Goal: Task Accomplishment & Management: Complete application form

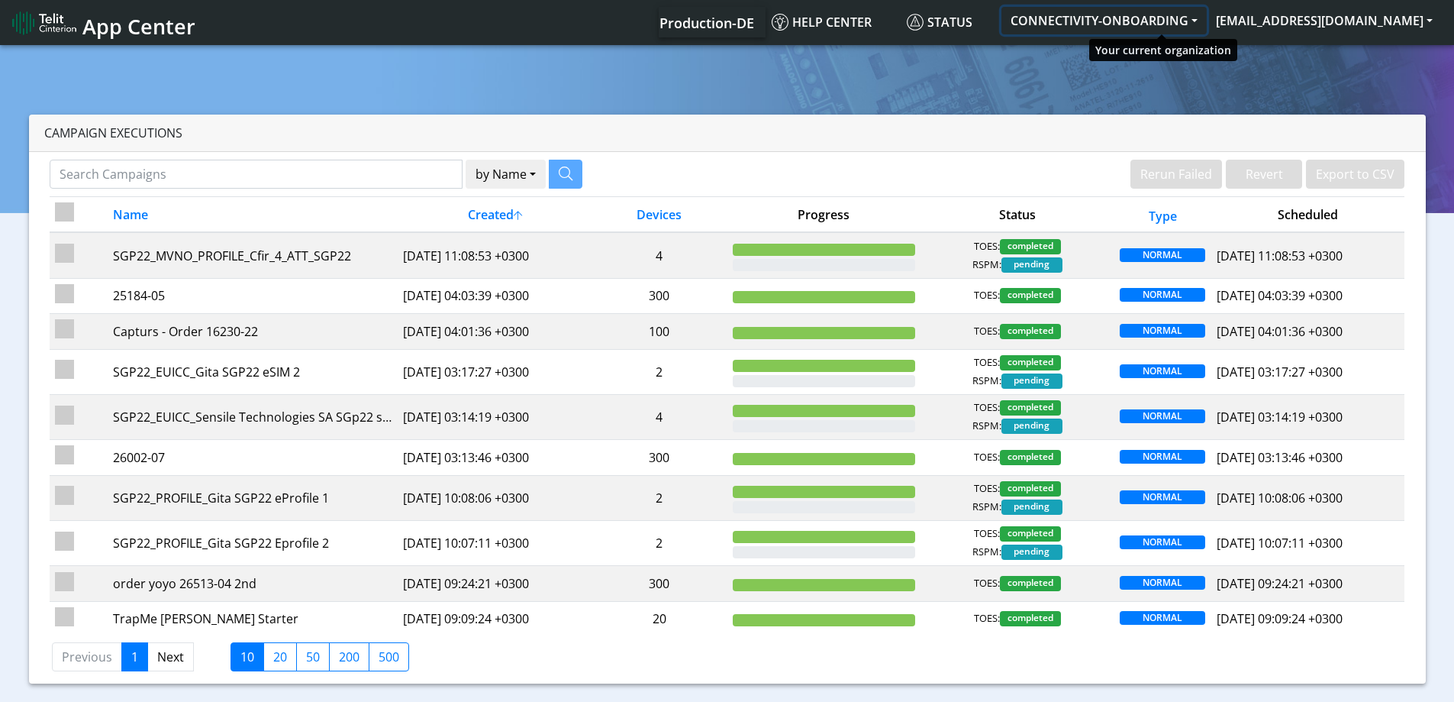
click at [1122, 19] on button "CONNECTIVITY-ONBOARDING" at bounding box center [1103, 20] width 205 height 27
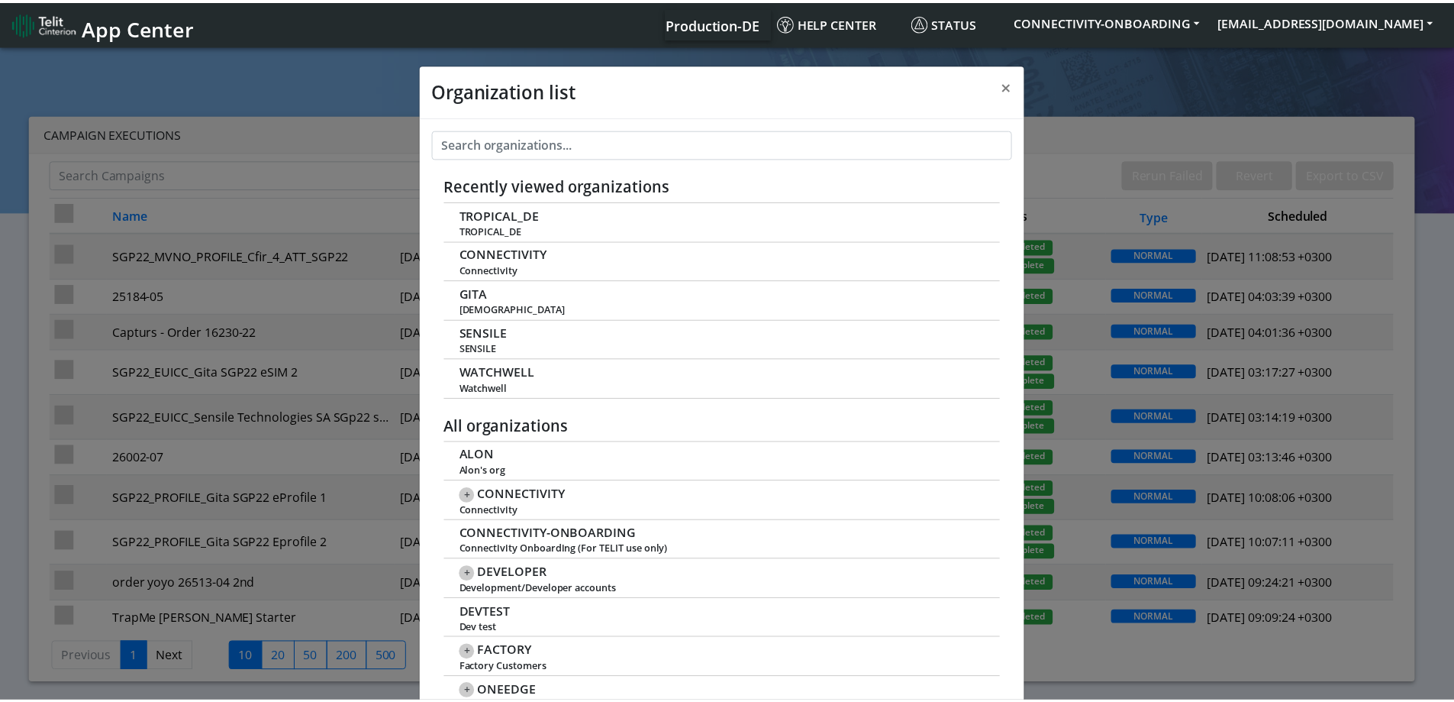
scroll to position [5, 0]
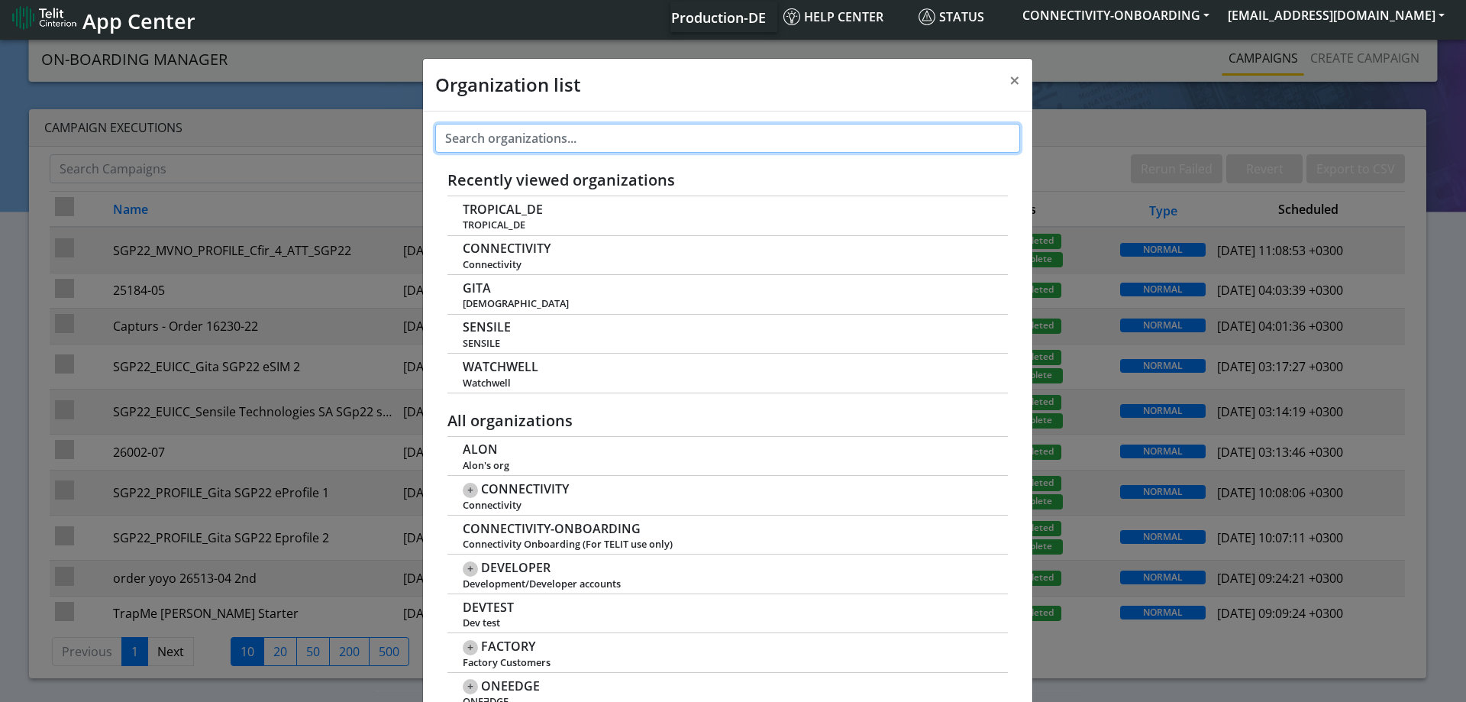
click at [540, 137] on input "text" at bounding box center [727, 138] width 585 height 29
click at [1328, 63] on div "Organization list × Recently viewed organizations TROPICAL_DE TROPICAL_DE CONNE…" at bounding box center [733, 369] width 1466 height 665
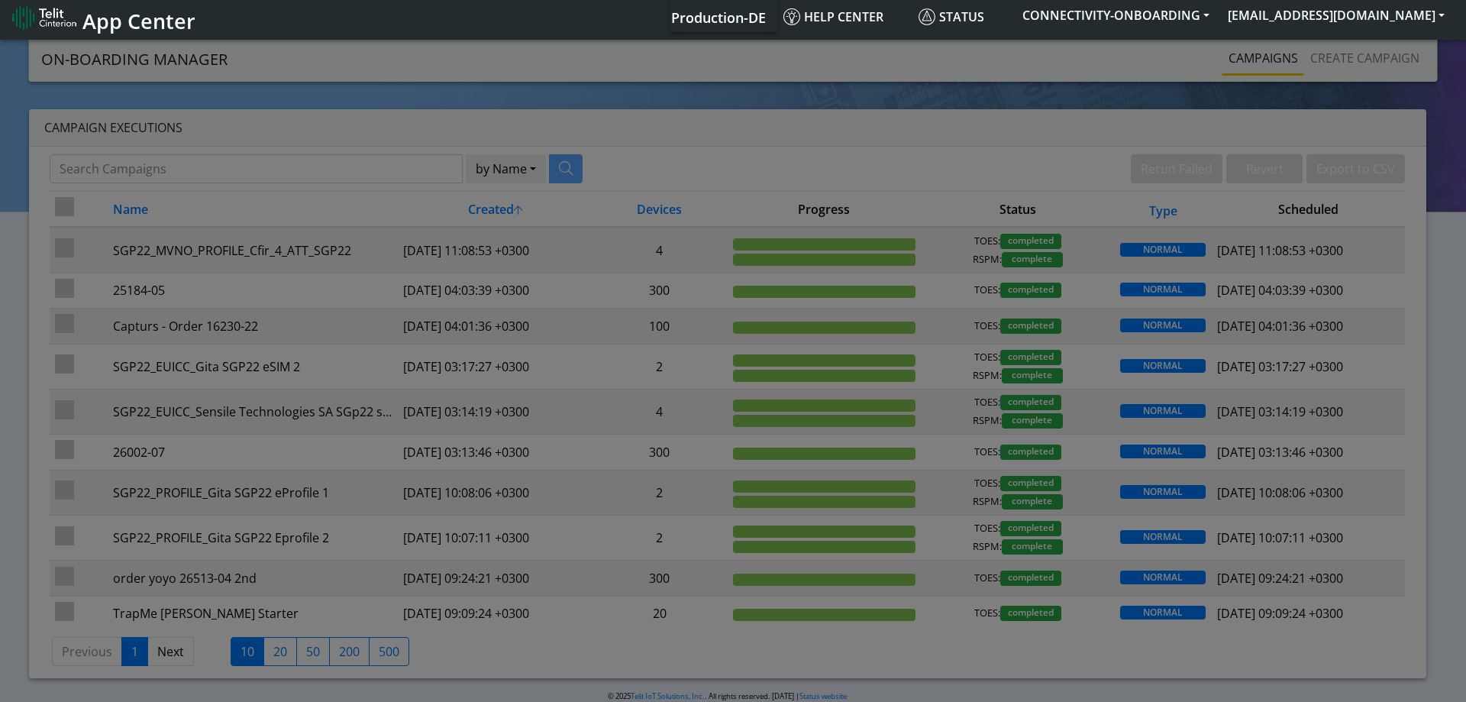
click at [1359, 47] on div at bounding box center [733, 369] width 1466 height 665
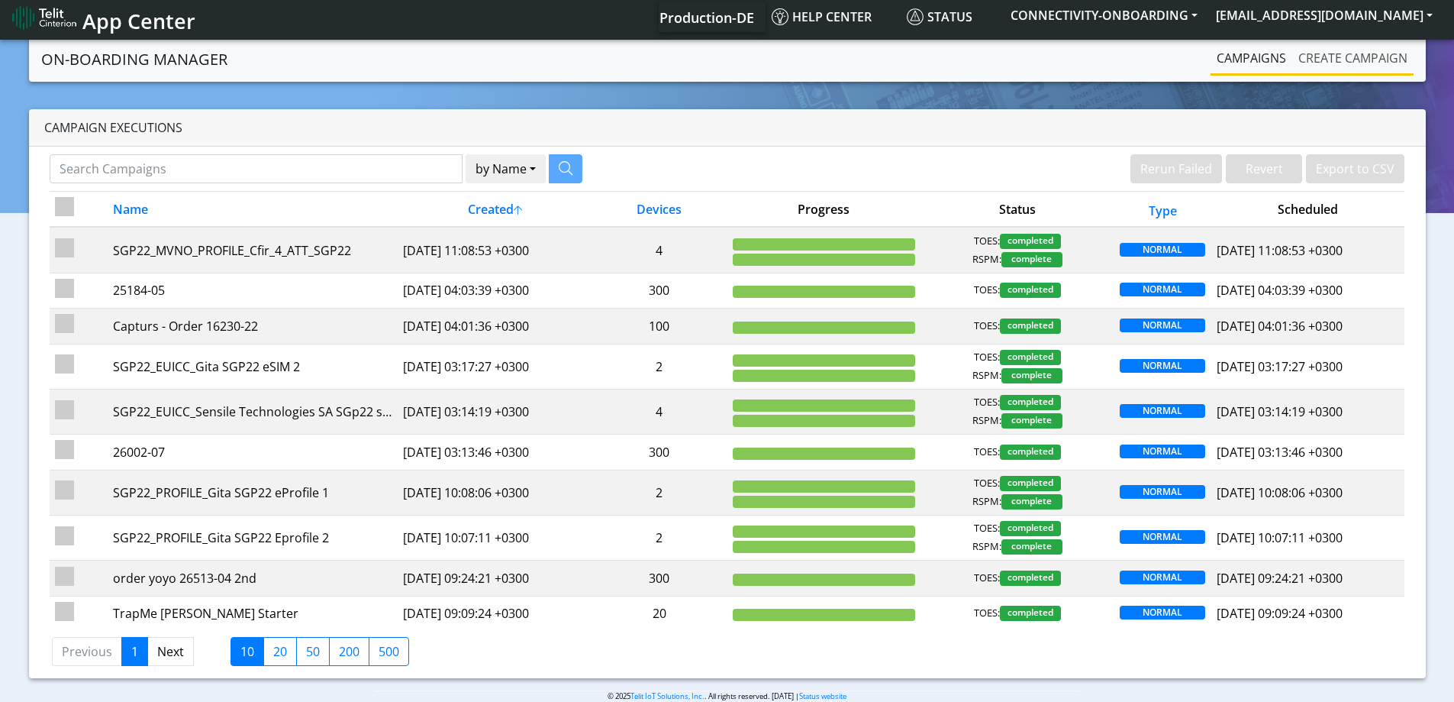
click at [1352, 53] on link "Create campaign" at bounding box center [1352, 58] width 121 height 31
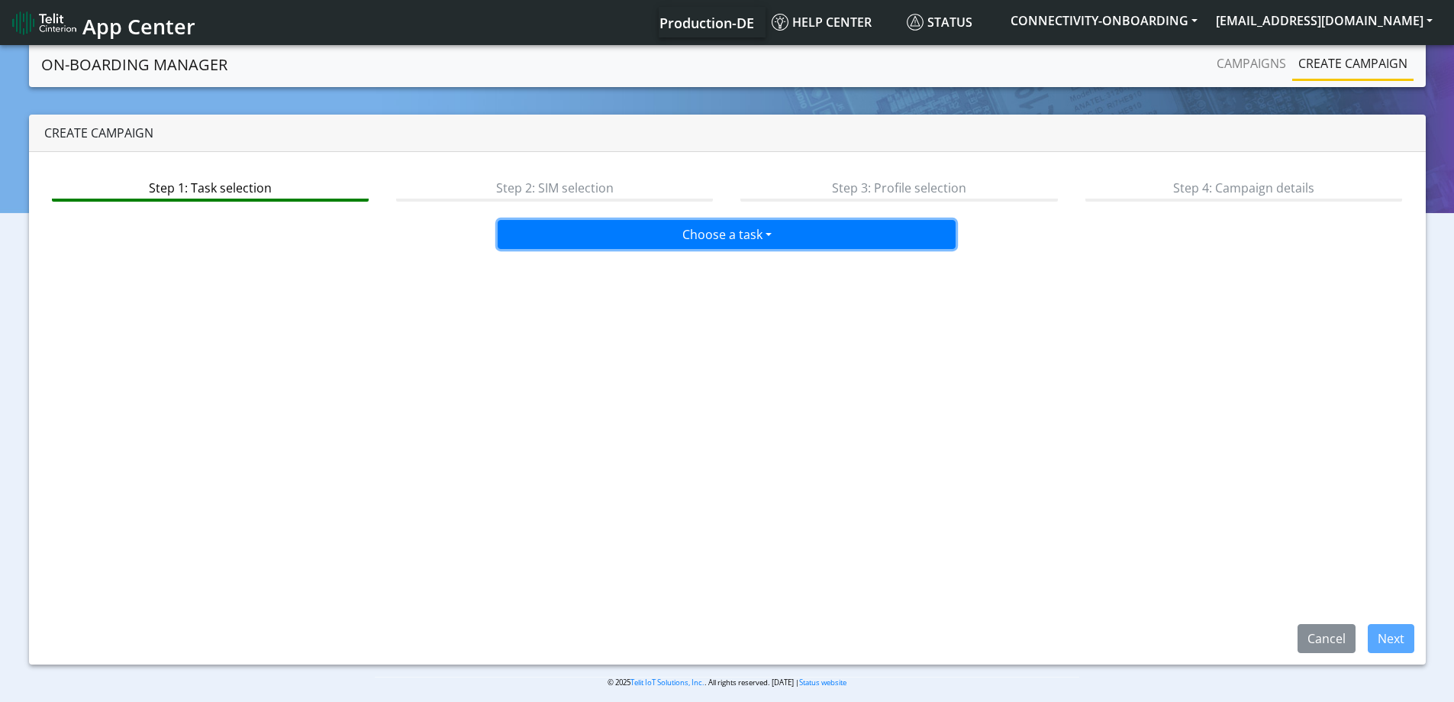
click at [738, 227] on button "Choose a task" at bounding box center [727, 234] width 458 height 29
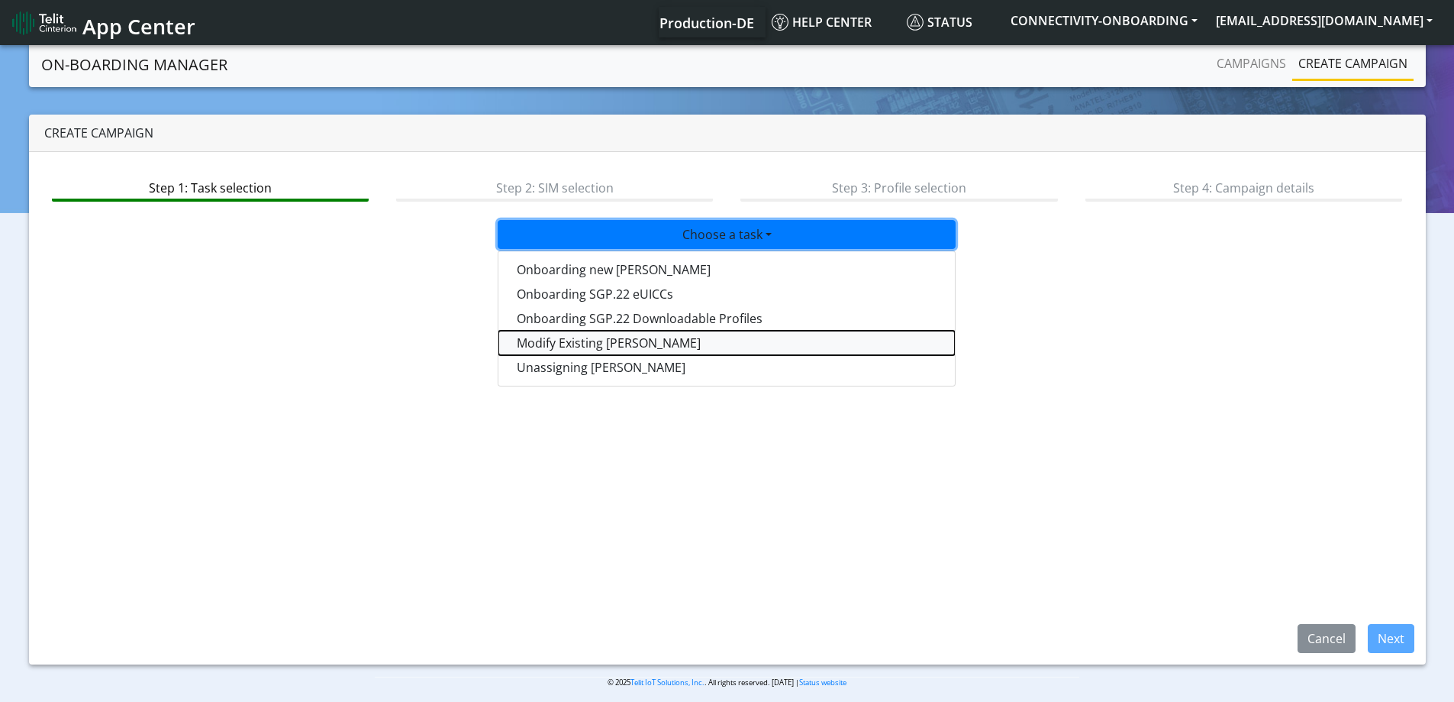
click at [585, 342] on taskiotp-dropdown "Modify Existing [PERSON_NAME]" at bounding box center [726, 343] width 456 height 24
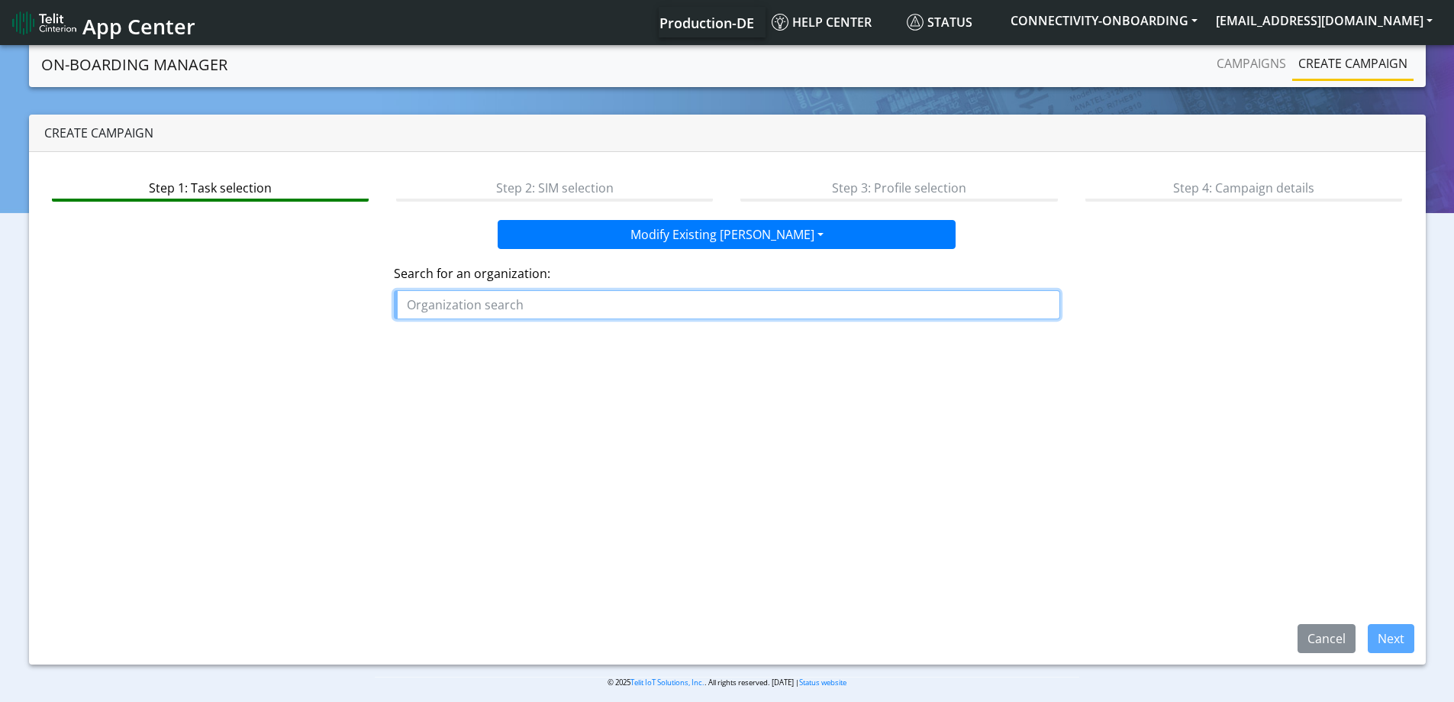
click at [574, 311] on input "text" at bounding box center [727, 304] width 666 height 29
type input "ד"
click at [487, 366] on button "SENSI LE" at bounding box center [455, 364] width 121 height 24
type input "SENSILE"
click at [1389, 638] on button "Next" at bounding box center [1391, 638] width 47 height 29
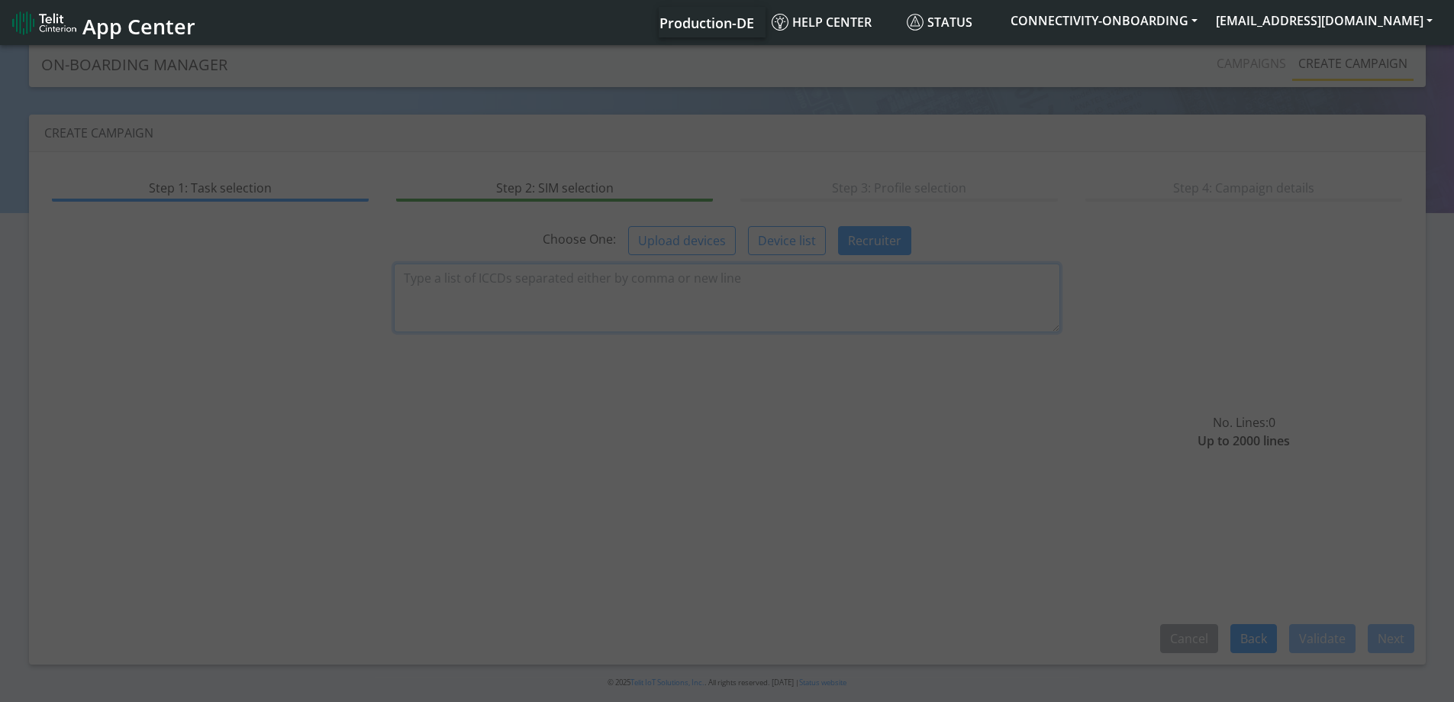
click at [743, 311] on textarea at bounding box center [727, 297] width 666 height 69
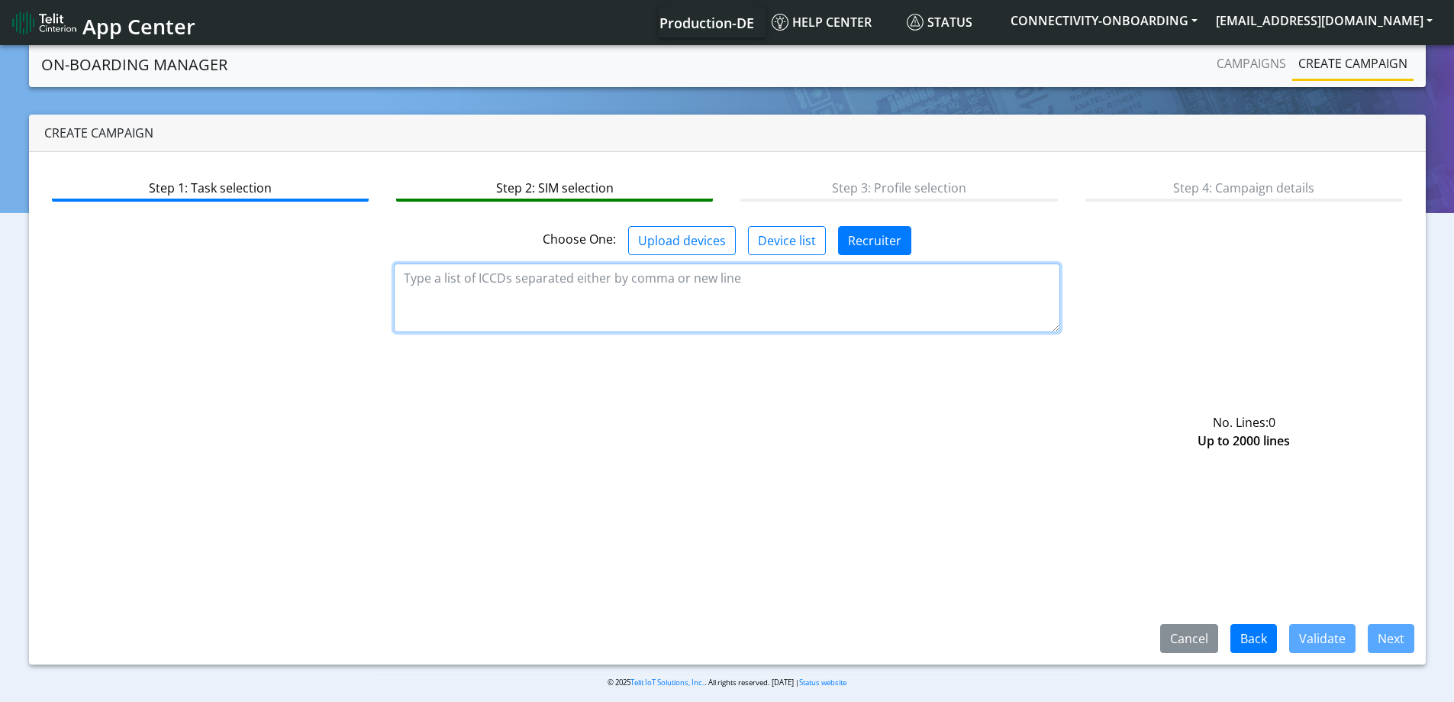
paste textarea "89358152000000928954"
type textarea "89358152000000928954"
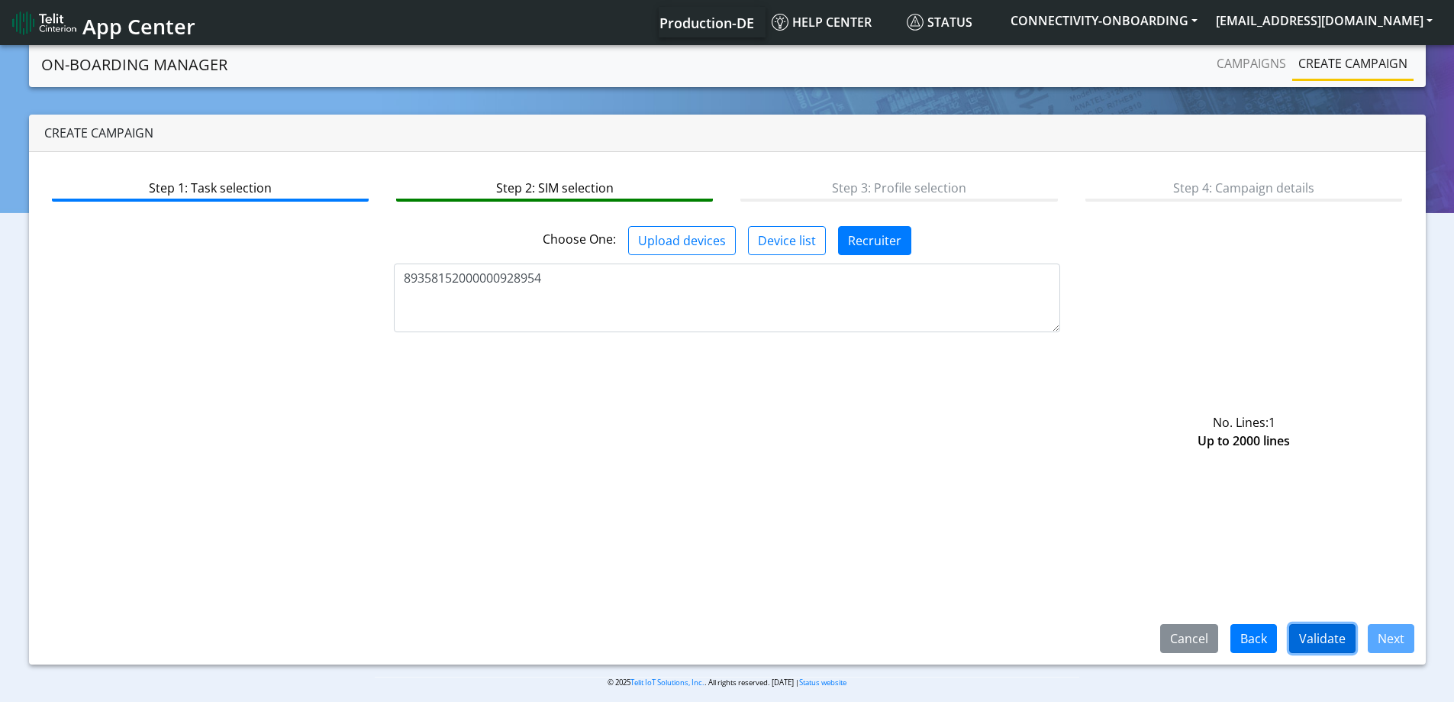
click at [1310, 631] on button "Validate" at bounding box center [1322, 638] width 66 height 29
click at [1405, 635] on button "Next" at bounding box center [1391, 638] width 47 height 29
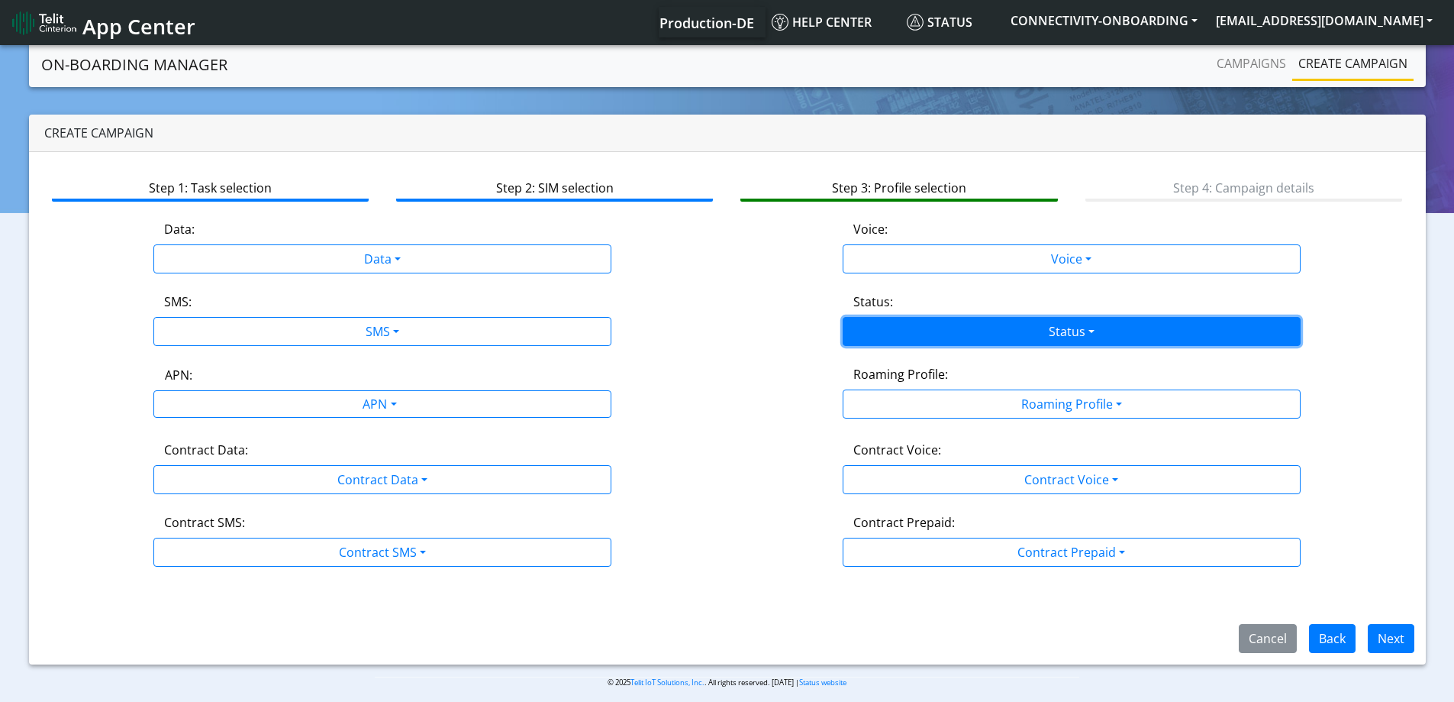
click at [1034, 337] on button "Status" at bounding box center [1072, 331] width 458 height 29
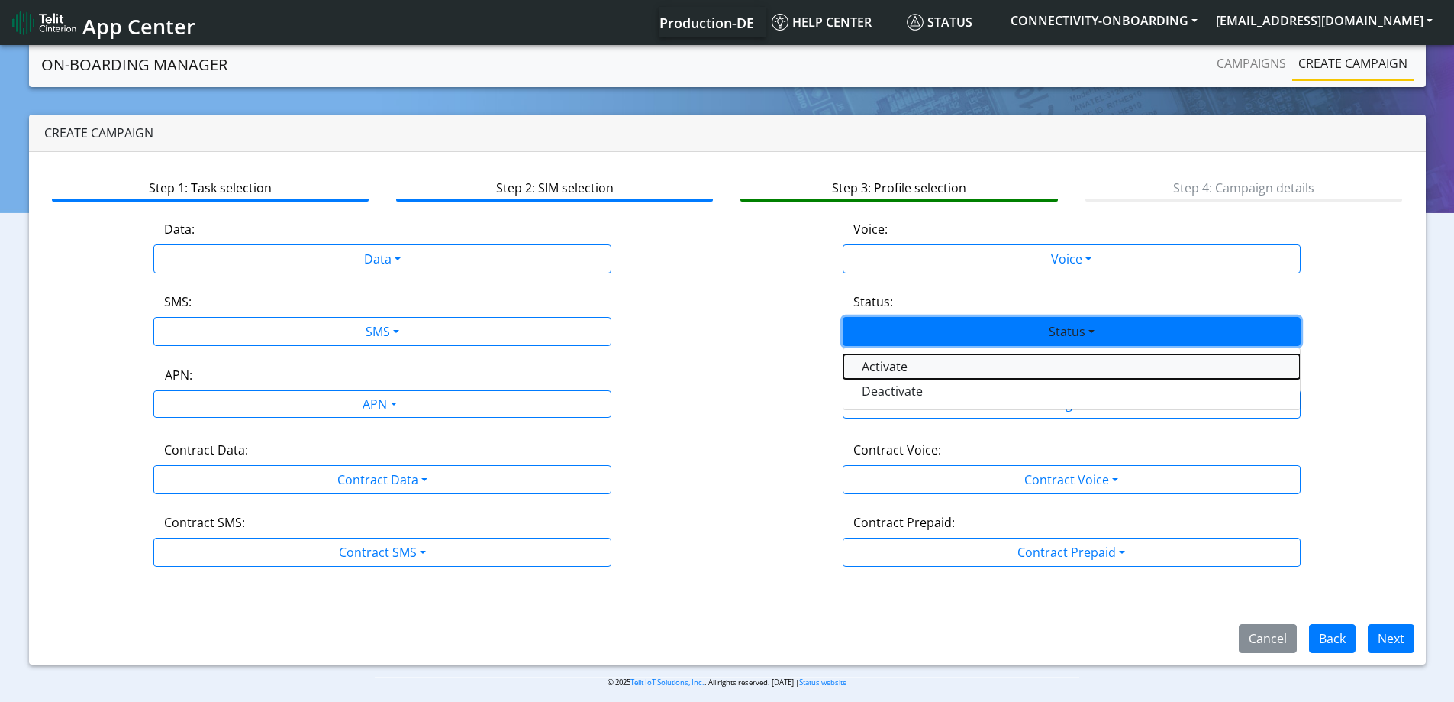
drag, startPoint x: 931, startPoint y: 361, endPoint x: 1155, endPoint y: 492, distance: 260.0
click at [931, 362] on button "Activate" at bounding box center [1071, 366] width 456 height 24
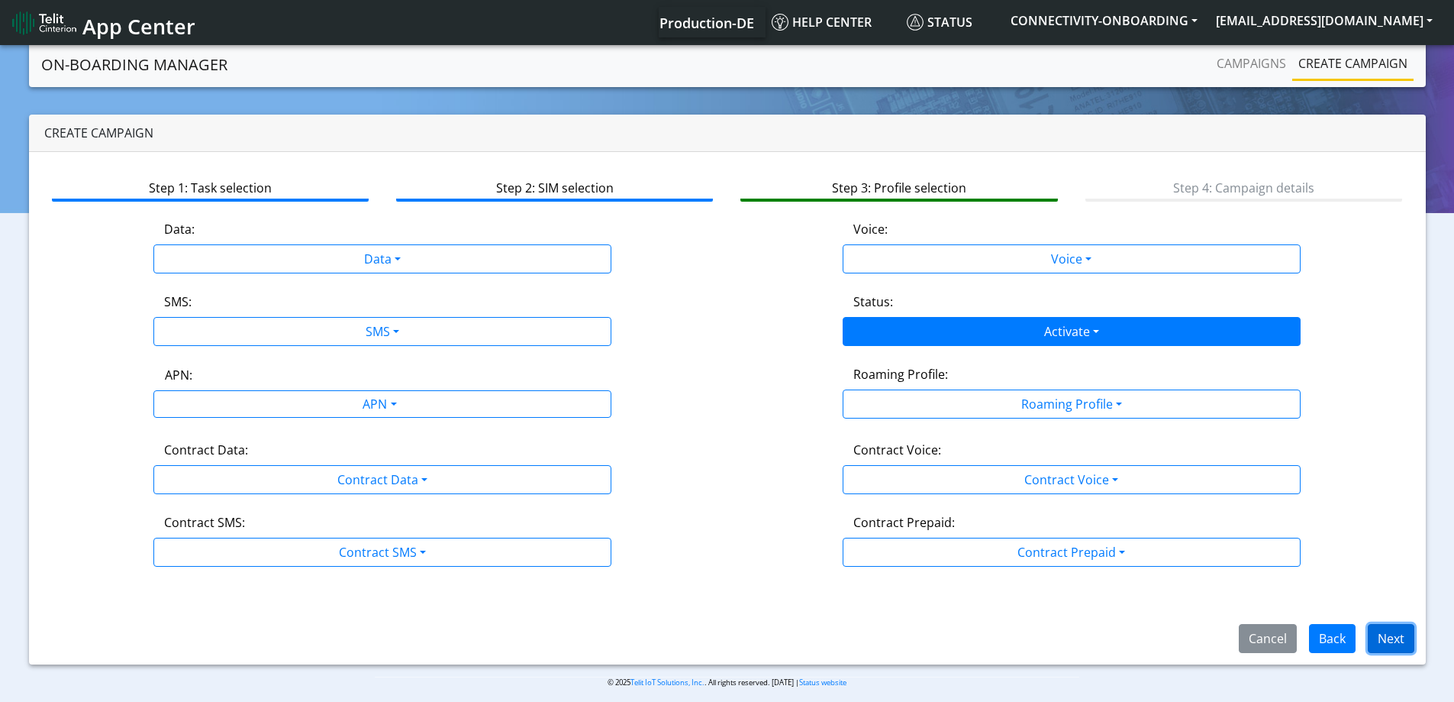
click at [1370, 647] on button "Next" at bounding box center [1391, 638] width 47 height 29
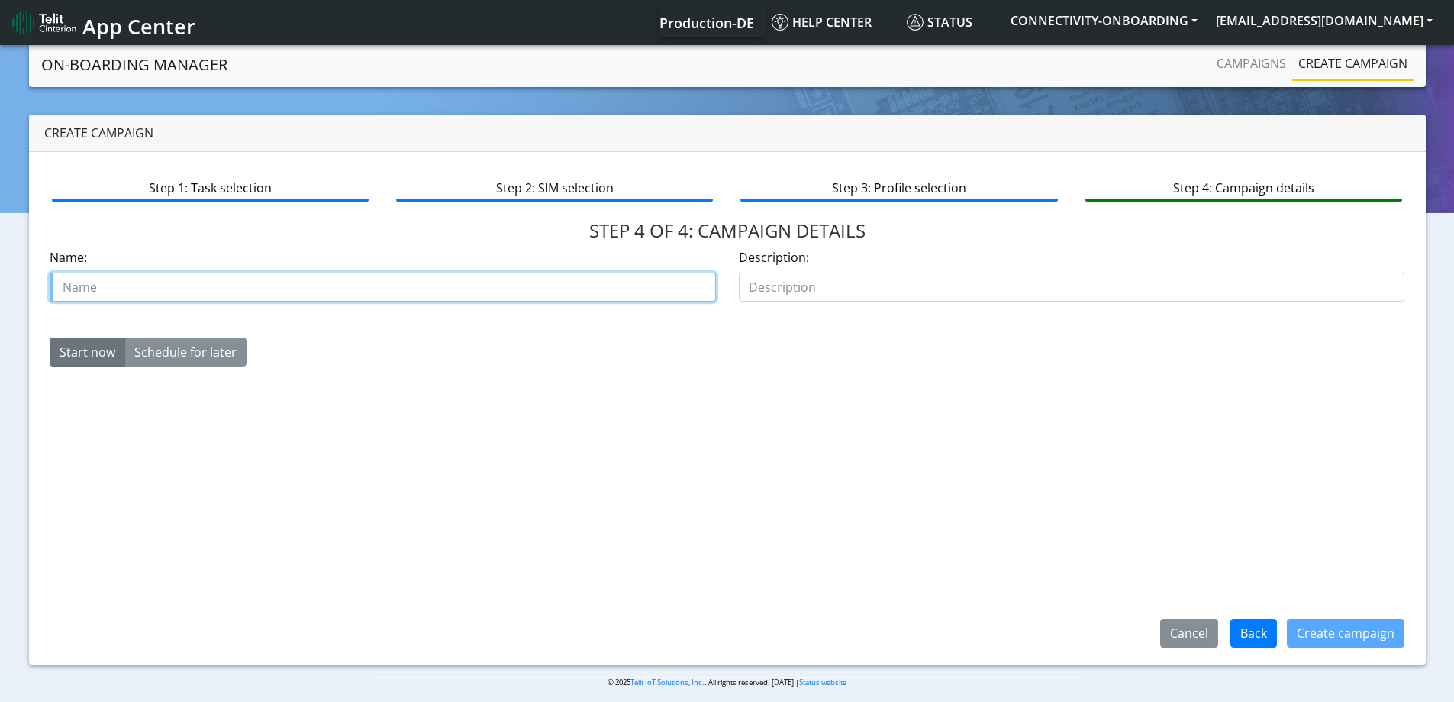
click at [360, 289] on input "text" at bounding box center [383, 287] width 666 height 29
type input "fix"
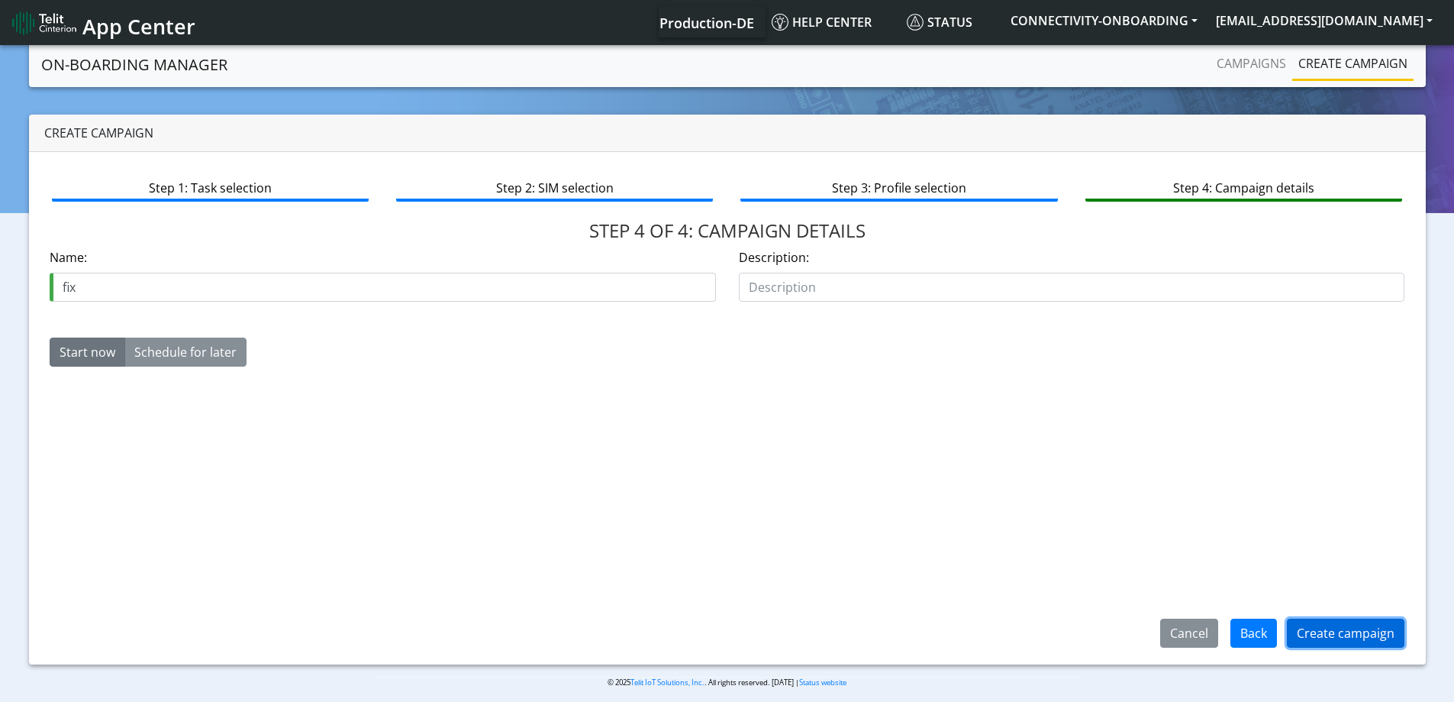
click at [1309, 621] on button "Create campaign" at bounding box center [1346, 632] width 118 height 29
click at [972, 498] on div "Step 1: Task selection Step 2: SIM selection Step 3: Profile selection Step 4: …" at bounding box center [727, 408] width 1397 height 512
click at [1264, 56] on link "Campaigns" at bounding box center [1252, 63] width 82 height 31
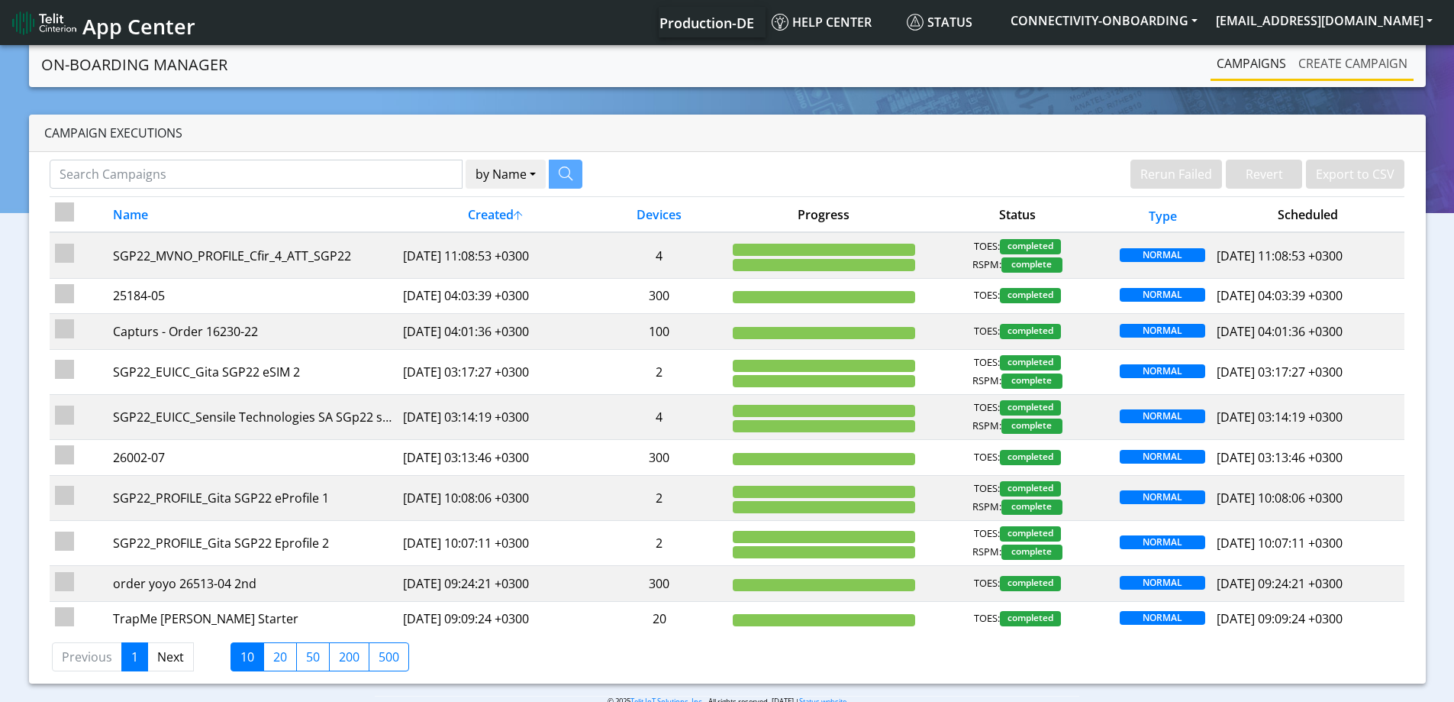
click at [1353, 48] on link "Create campaign" at bounding box center [1352, 63] width 121 height 31
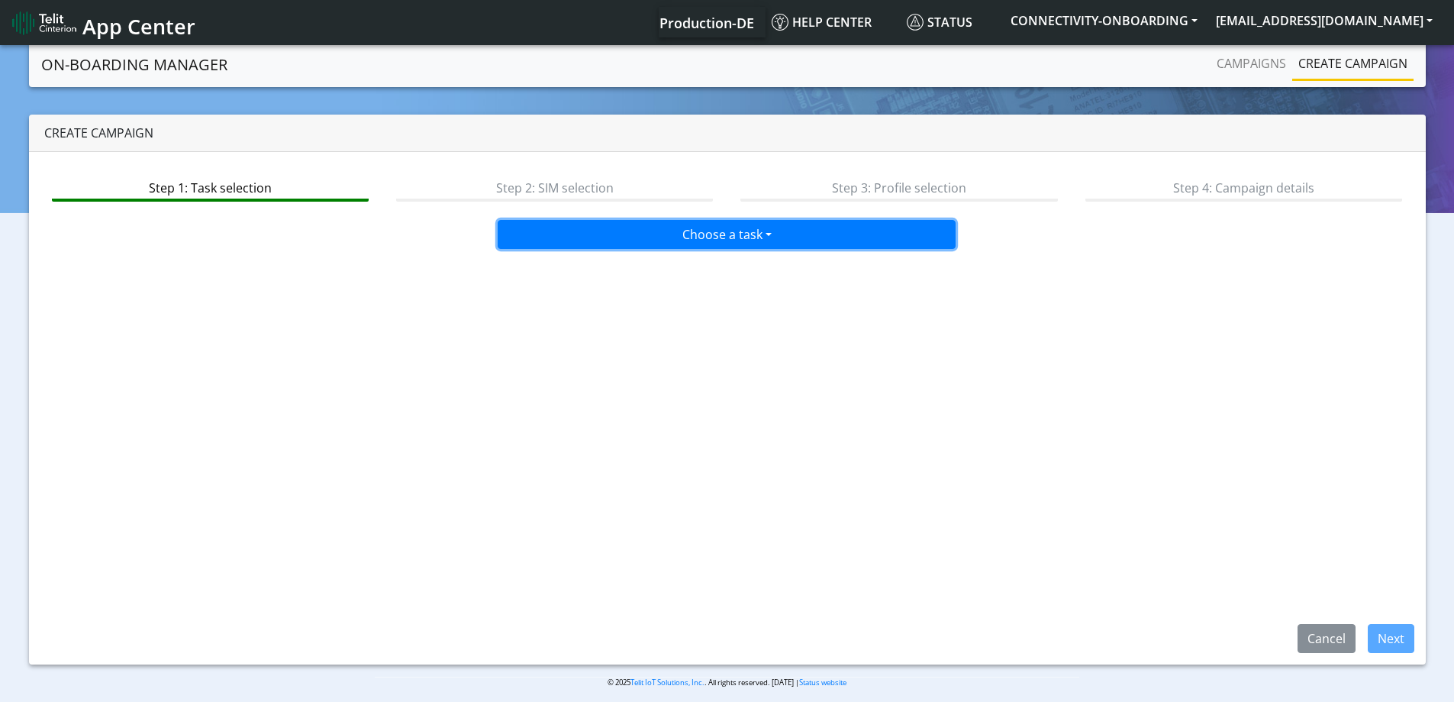
click at [871, 234] on button "Choose a task" at bounding box center [727, 234] width 458 height 29
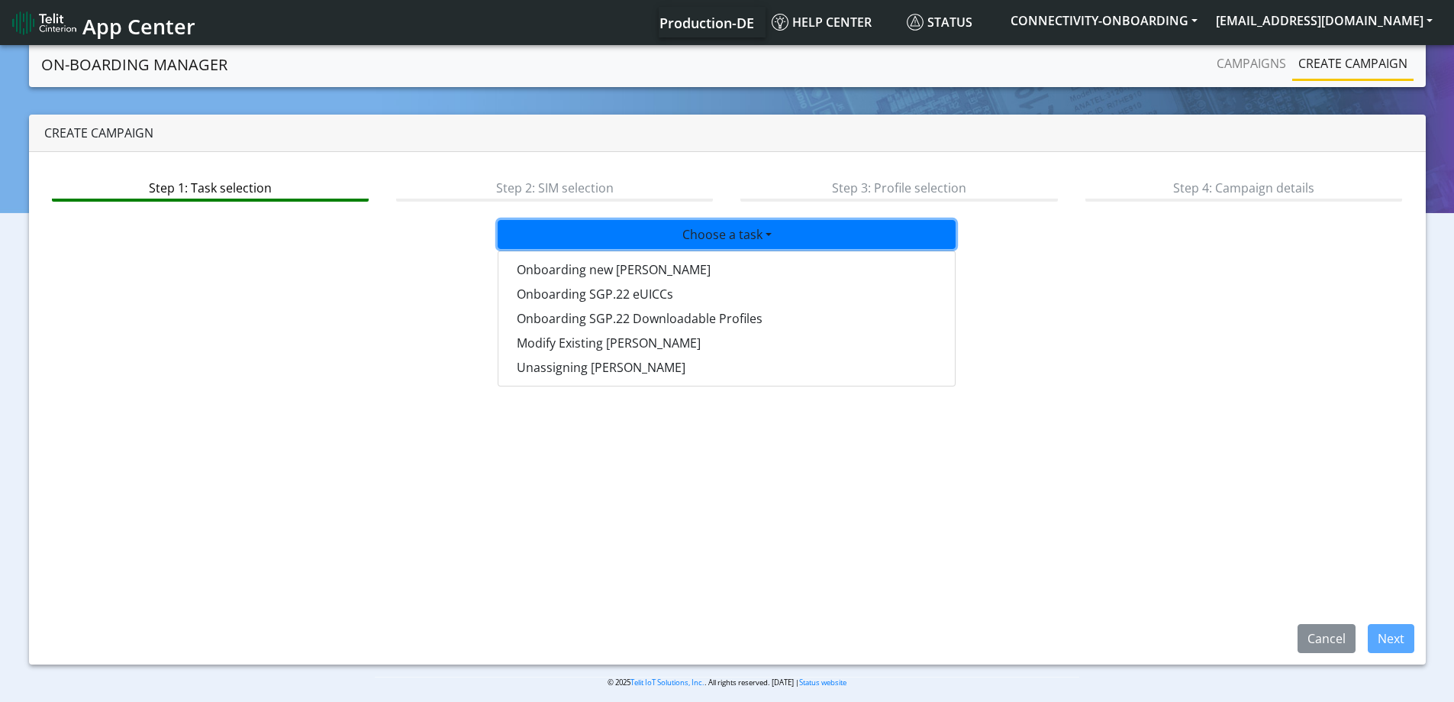
drag, startPoint x: 627, startPoint y: 457, endPoint x: 664, endPoint y: 321, distance: 140.9
click at [627, 458] on div "Step 1: Task selection Step 2: SIM selection Step 3: Profile selection Step 4: …" at bounding box center [727, 408] width 1397 height 512
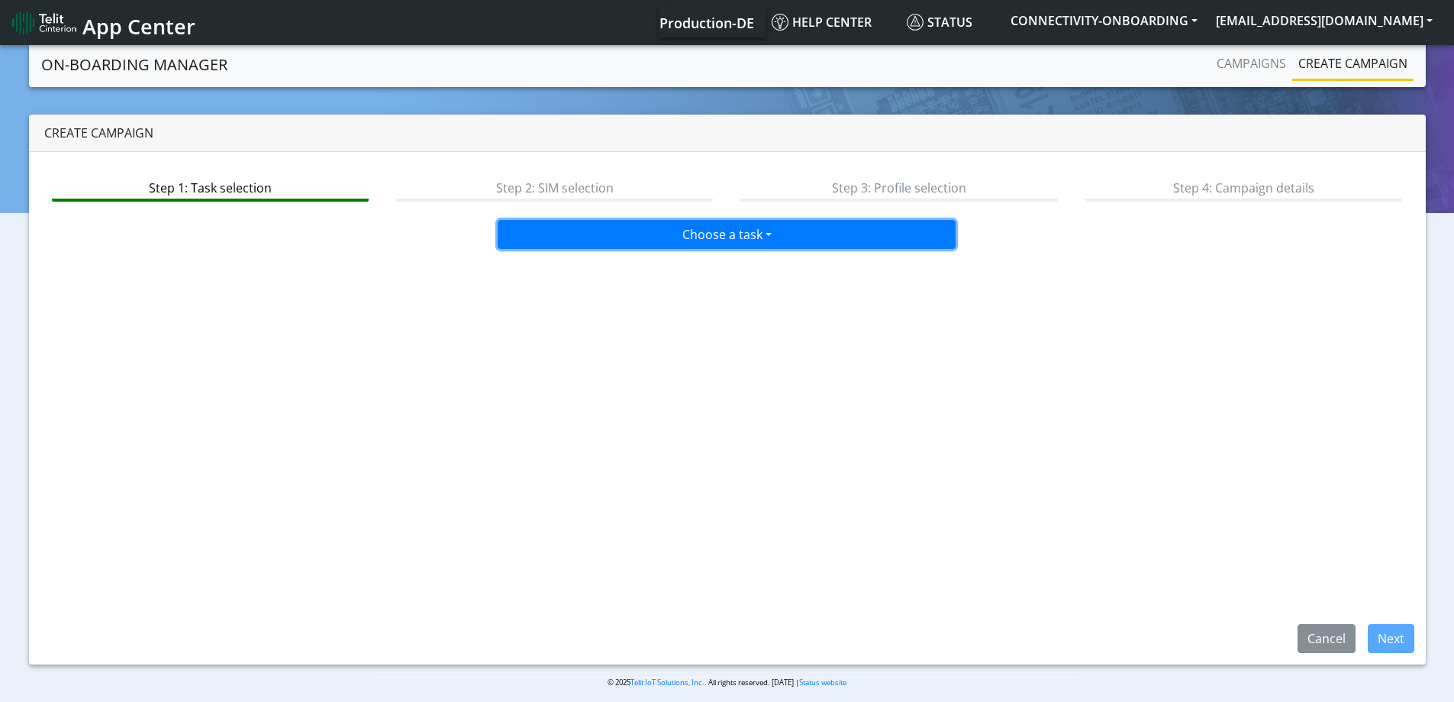
click at [734, 227] on button "Choose a task" at bounding box center [727, 234] width 458 height 29
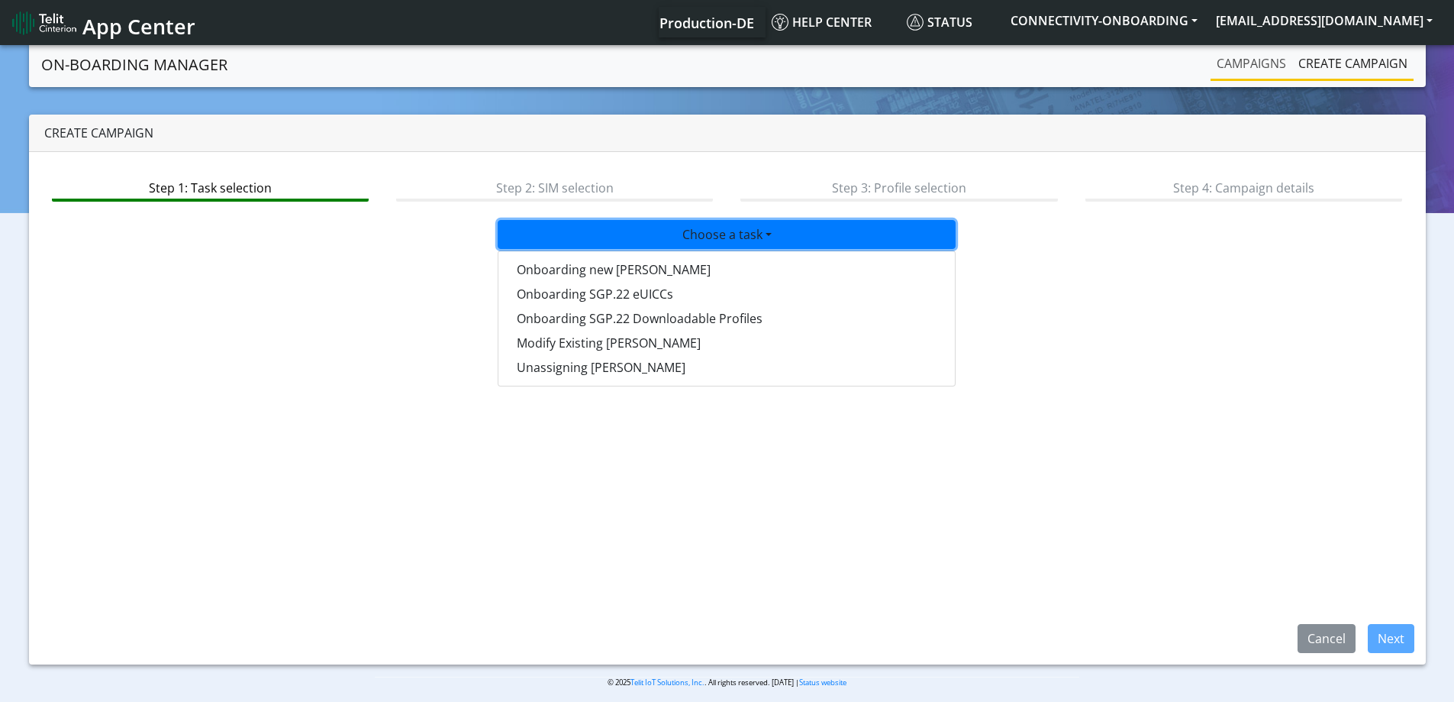
click at [1275, 69] on link "Campaigns" at bounding box center [1252, 63] width 82 height 31
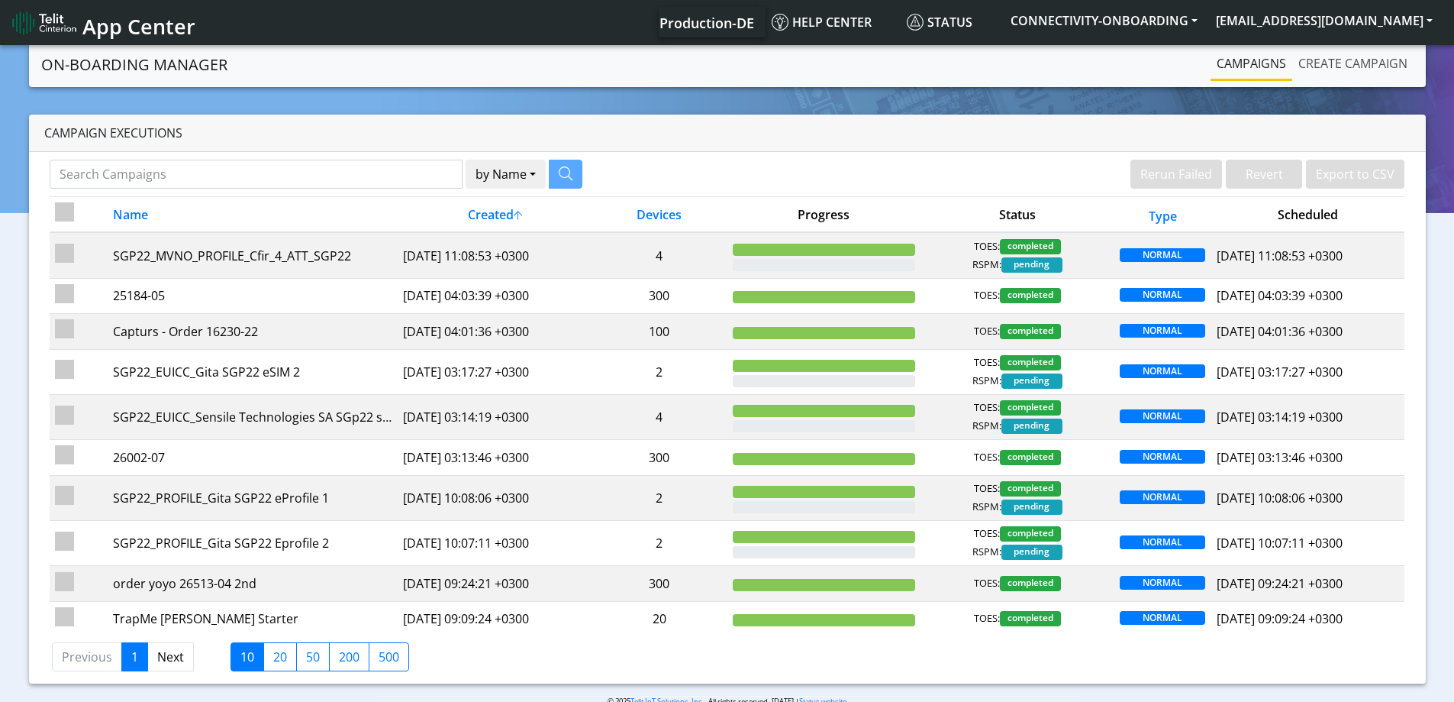
click at [1330, 66] on link "Create campaign" at bounding box center [1352, 63] width 121 height 31
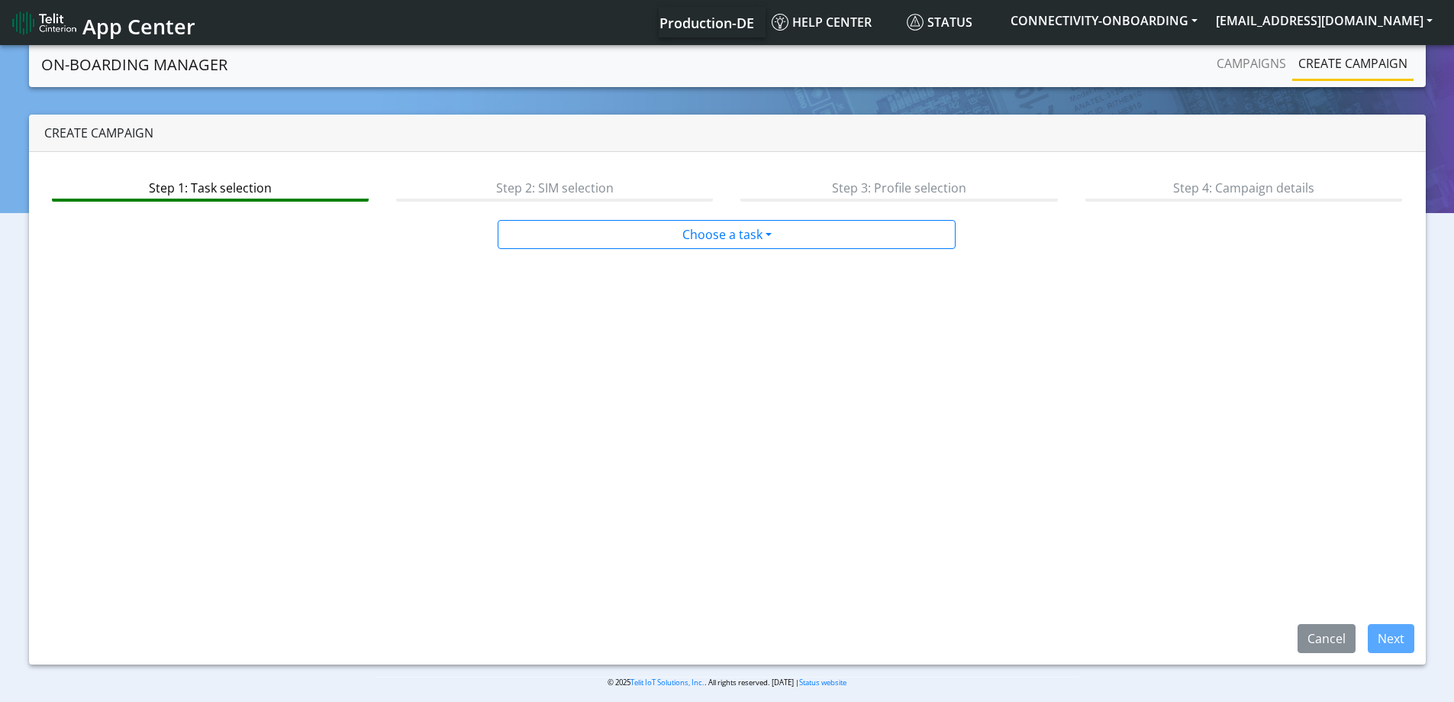
click at [719, 219] on div "Step 1: Task selection Step 2: SIM selection Step 3: Profile selection Step 4: …" at bounding box center [727, 408] width 1397 height 512
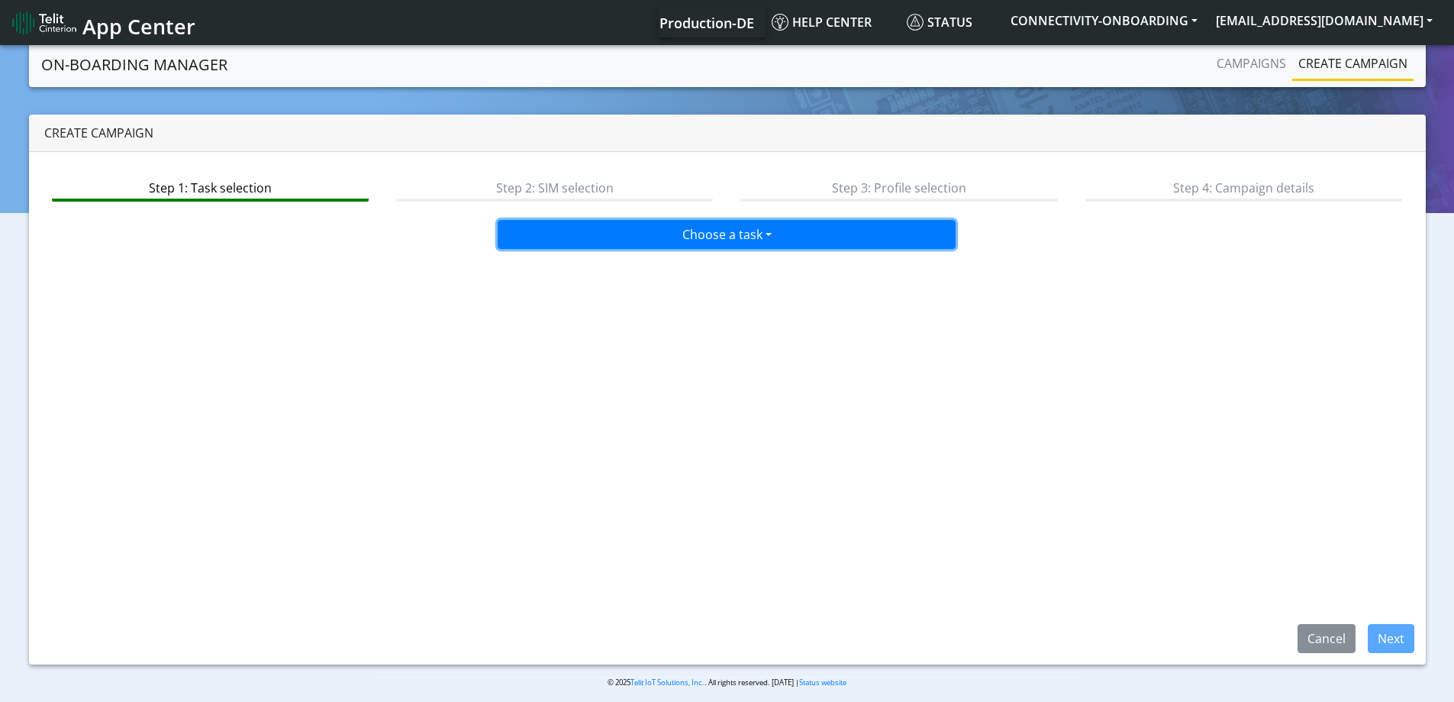
click at [719, 227] on button "Choose a task" at bounding box center [727, 234] width 458 height 29
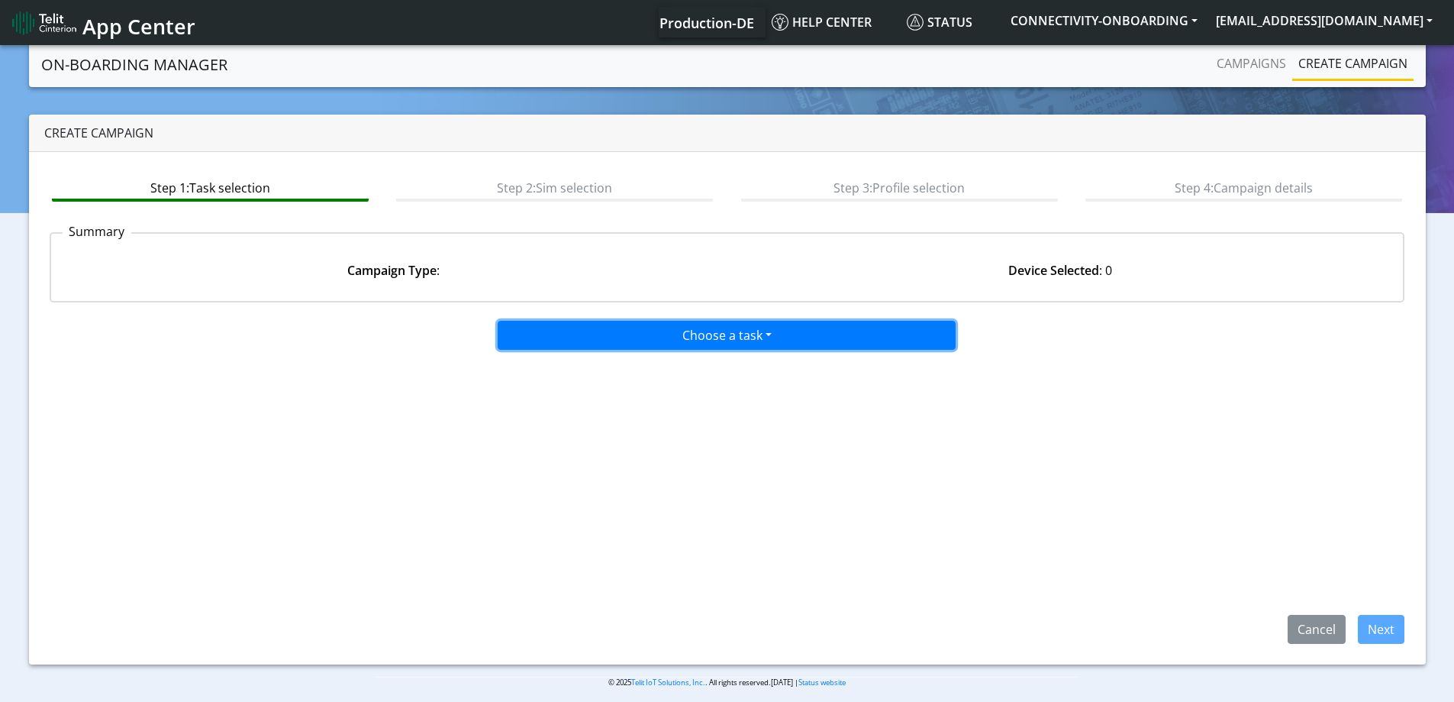
click at [734, 339] on button "Choose a task" at bounding box center [727, 335] width 458 height 29
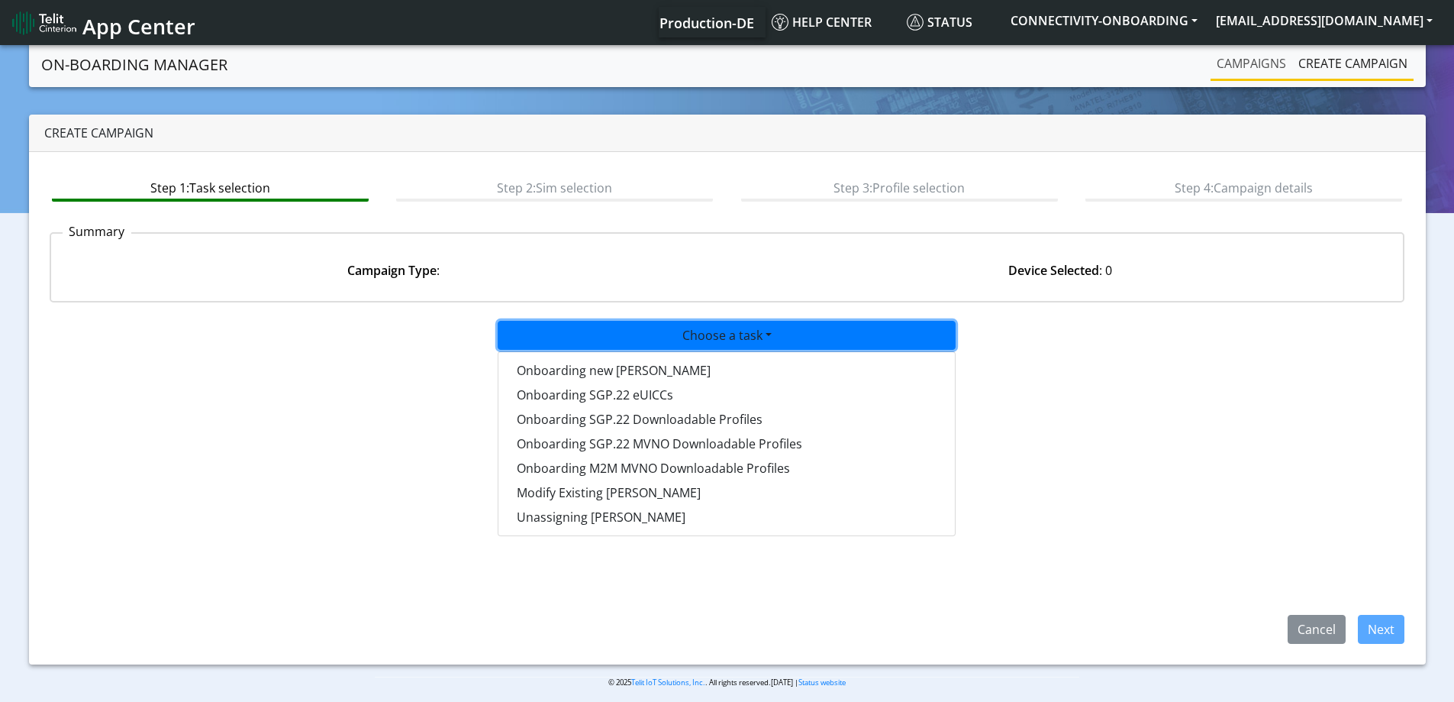
click at [1268, 69] on link "Campaigns" at bounding box center [1252, 63] width 82 height 31
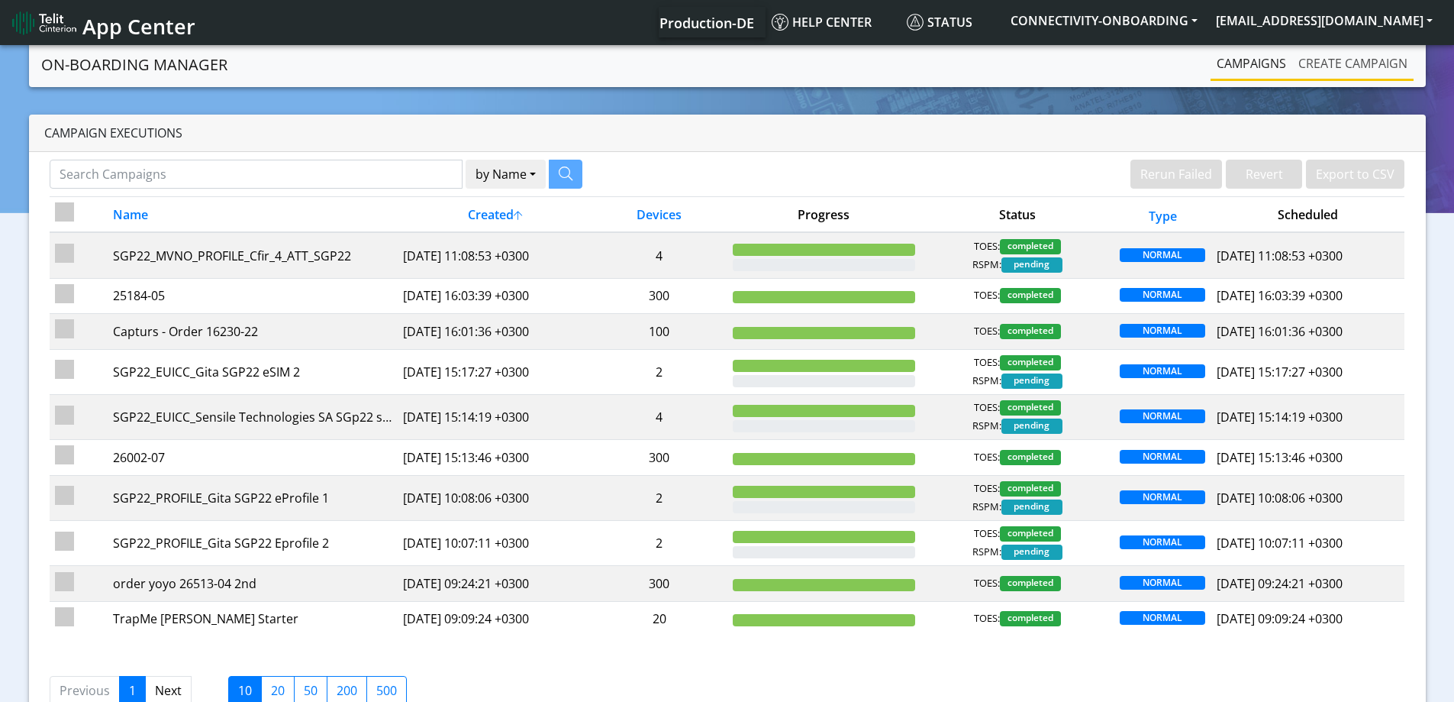
click at [1343, 63] on link "Create campaign" at bounding box center [1352, 63] width 121 height 31
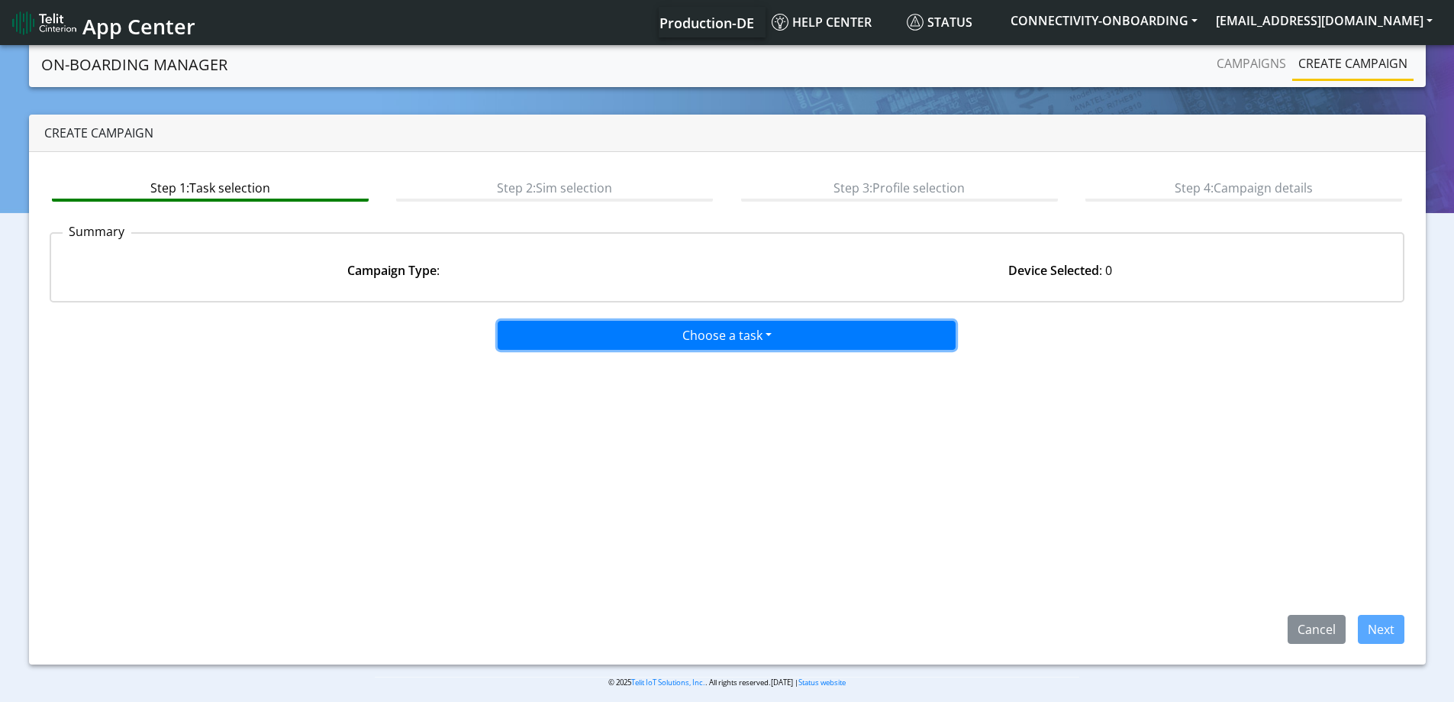
click at [702, 321] on button "Choose a task" at bounding box center [727, 335] width 458 height 29
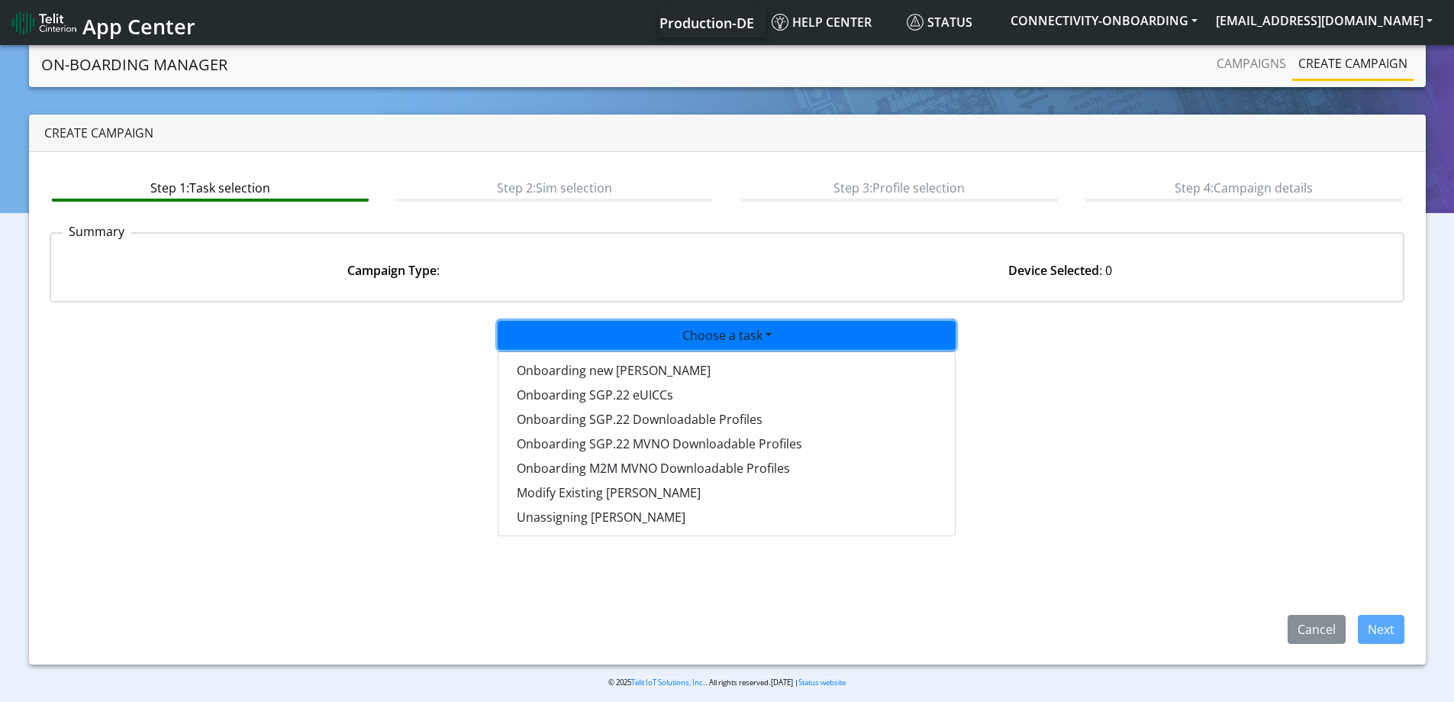
click at [687, 150] on div "Create campaign" at bounding box center [727, 133] width 1397 height 37
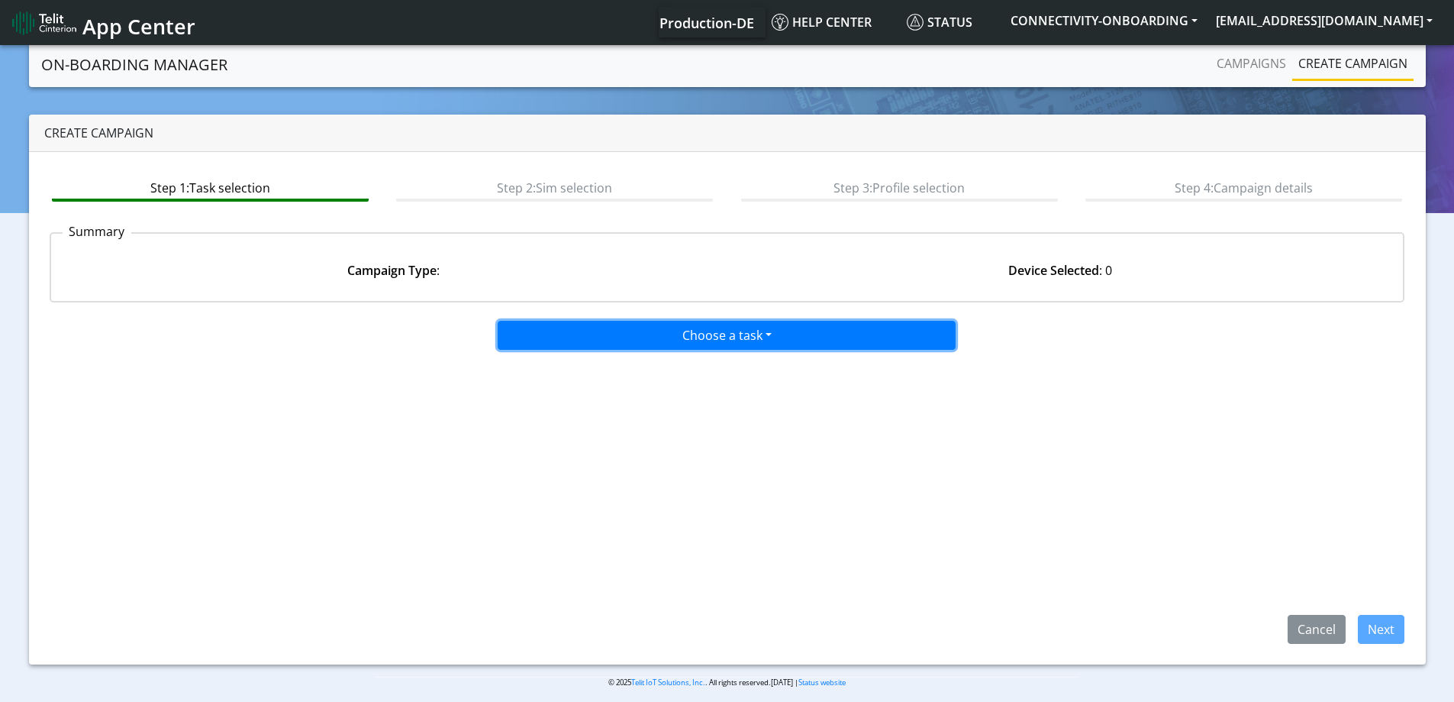
click at [722, 335] on button "Choose a task" at bounding box center [727, 335] width 458 height 29
